Goal: Transaction & Acquisition: Obtain resource

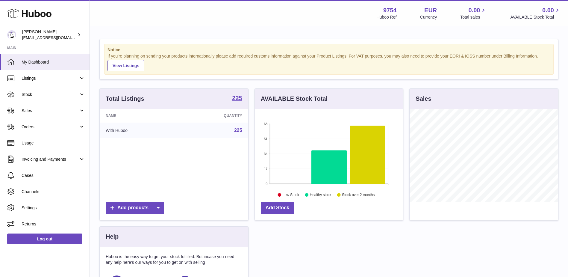
scroll to position [93, 148]
click at [54, 105] on link "Sales" at bounding box center [45, 110] width 90 height 16
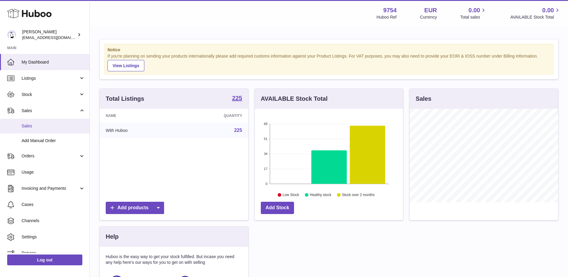
click at [42, 122] on link "Sales" at bounding box center [45, 126] width 90 height 15
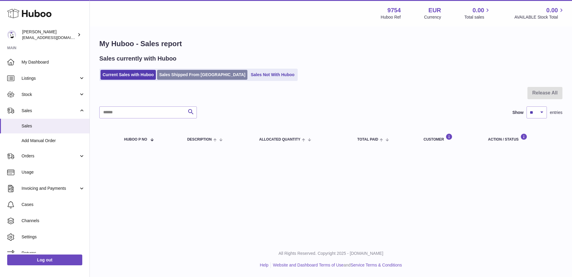
click at [193, 76] on link "Sales Shipped From Huboo" at bounding box center [202, 75] width 90 height 10
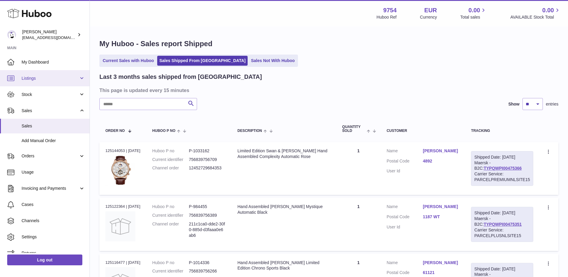
click at [25, 85] on link "Listings" at bounding box center [45, 78] width 90 height 16
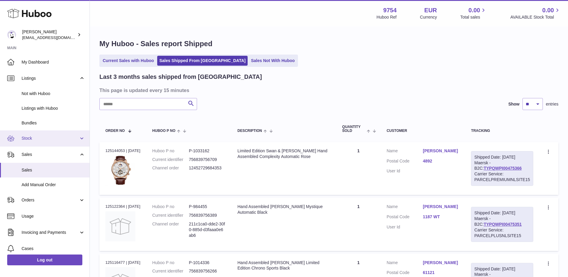
click at [29, 139] on span "Stock" at bounding box center [50, 138] width 57 height 6
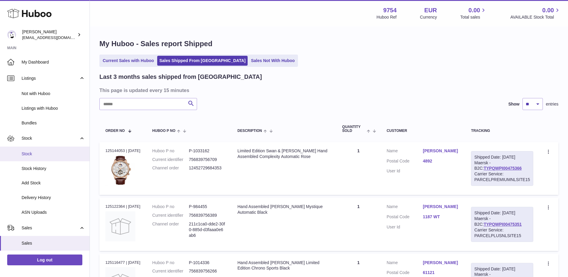
click at [32, 151] on span "Stock" at bounding box center [53, 154] width 63 height 6
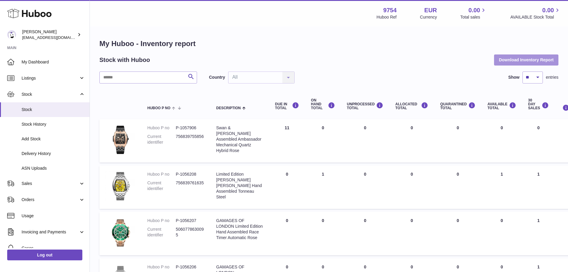
click at [527, 62] on button "Download Inventory Report" at bounding box center [526, 59] width 64 height 11
